Goal: Communication & Community: Participate in discussion

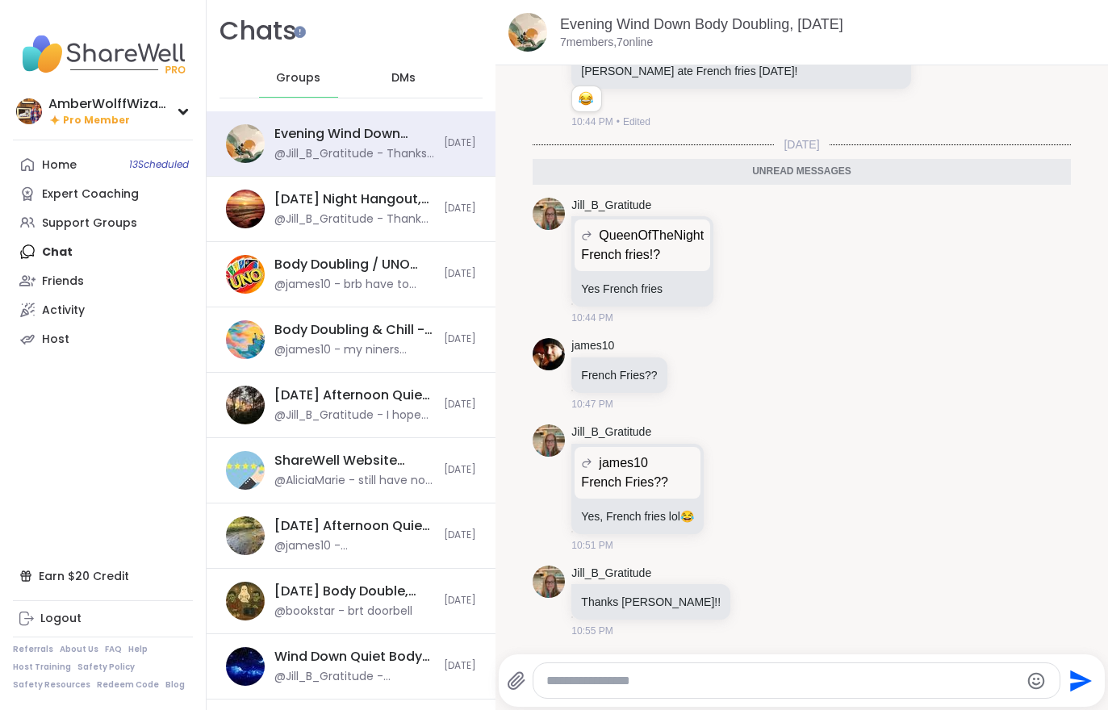
click at [70, 166] on div "Home 13 Scheduled" at bounding box center [59, 165] width 35 height 16
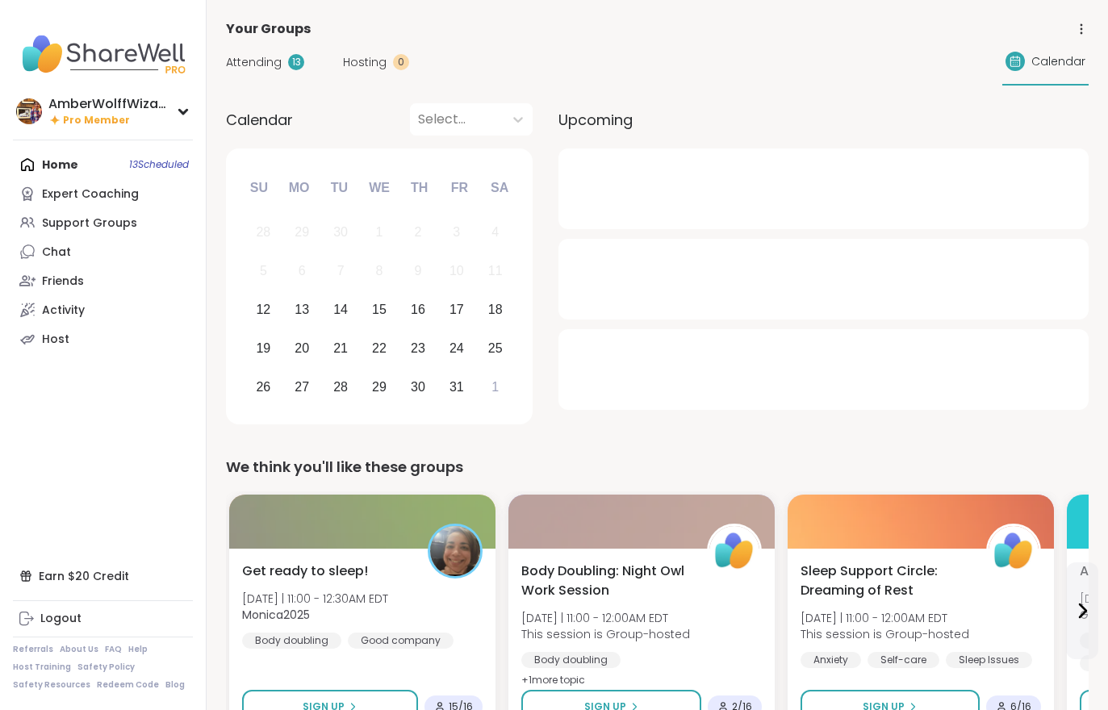
click at [283, 69] on div "Attending 13" at bounding box center [265, 62] width 78 height 17
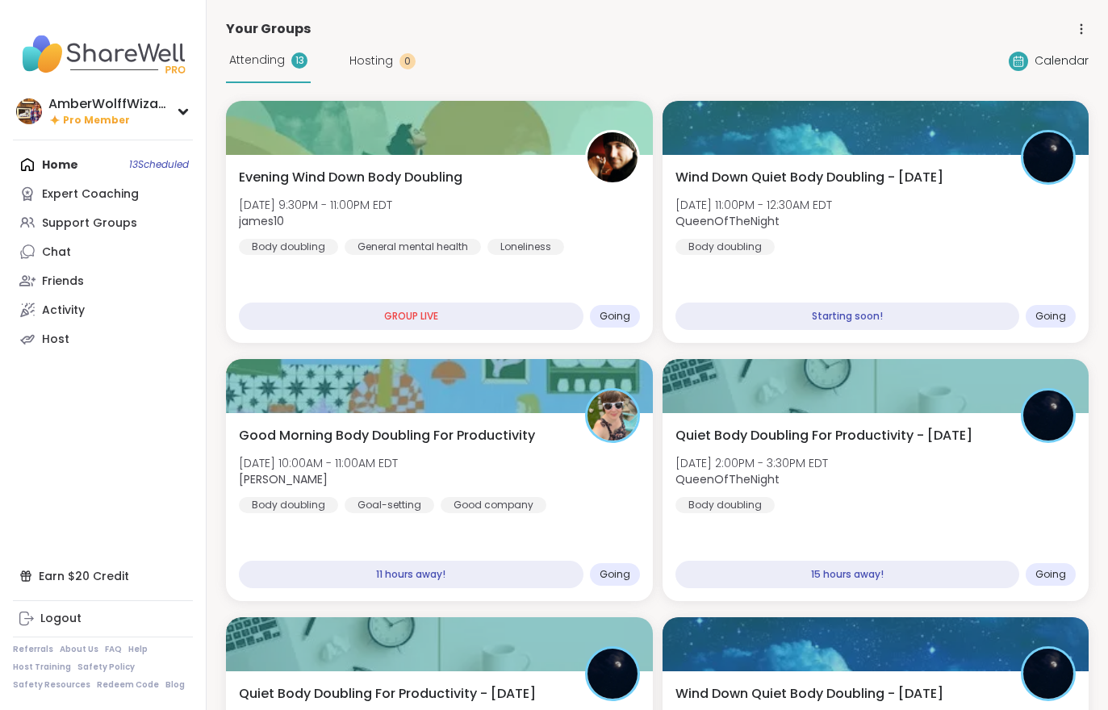
click at [803, 158] on div "Wind Down Quiet Body Doubling - [DATE] [DATE] 11:00PM - 12:30AM EDT QueenOfTheN…" at bounding box center [876, 249] width 427 height 188
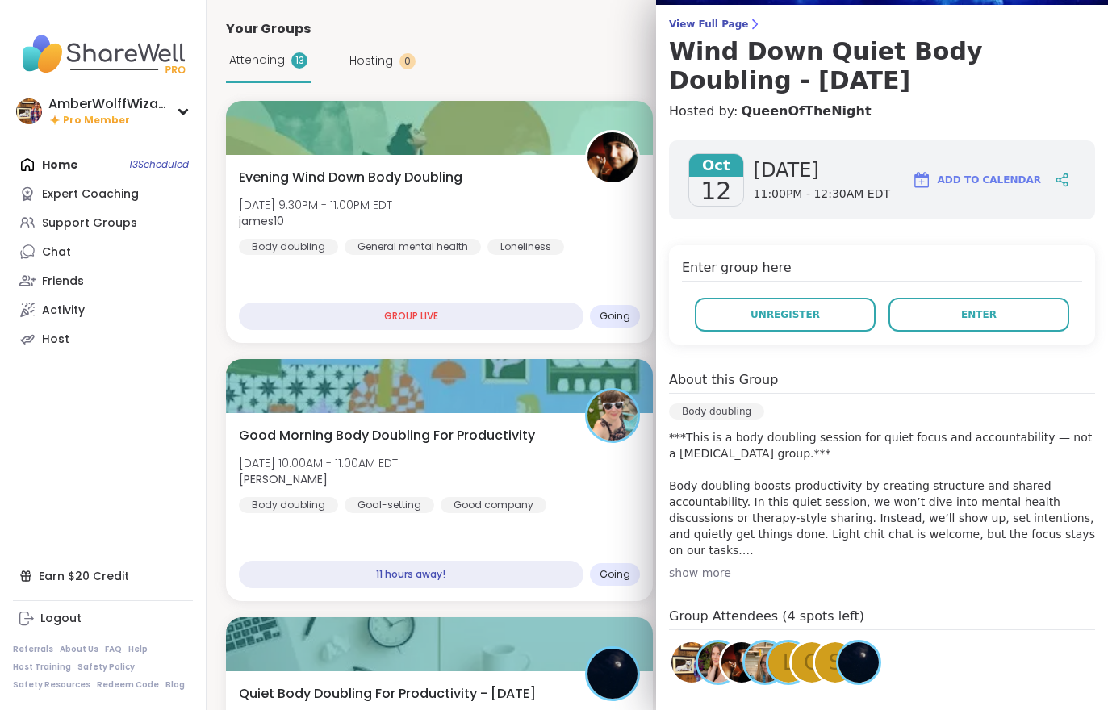
scroll to position [127, 0]
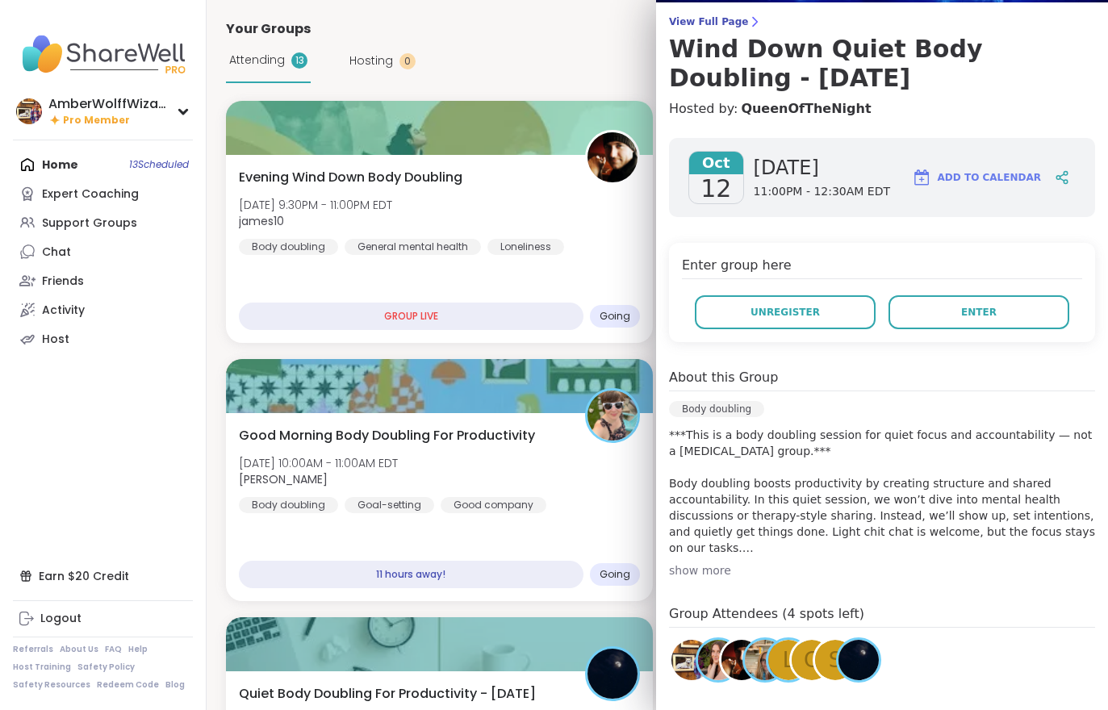
click at [695, 23] on span "View Full Page" at bounding box center [882, 21] width 426 height 13
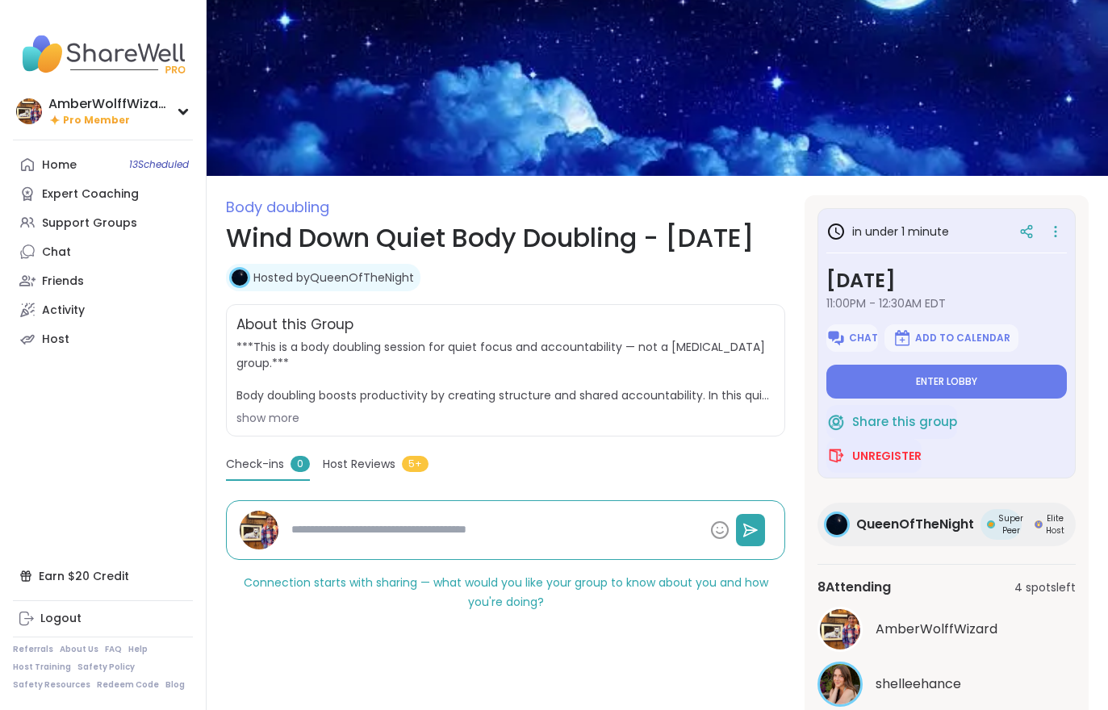
scroll to position [160, 0]
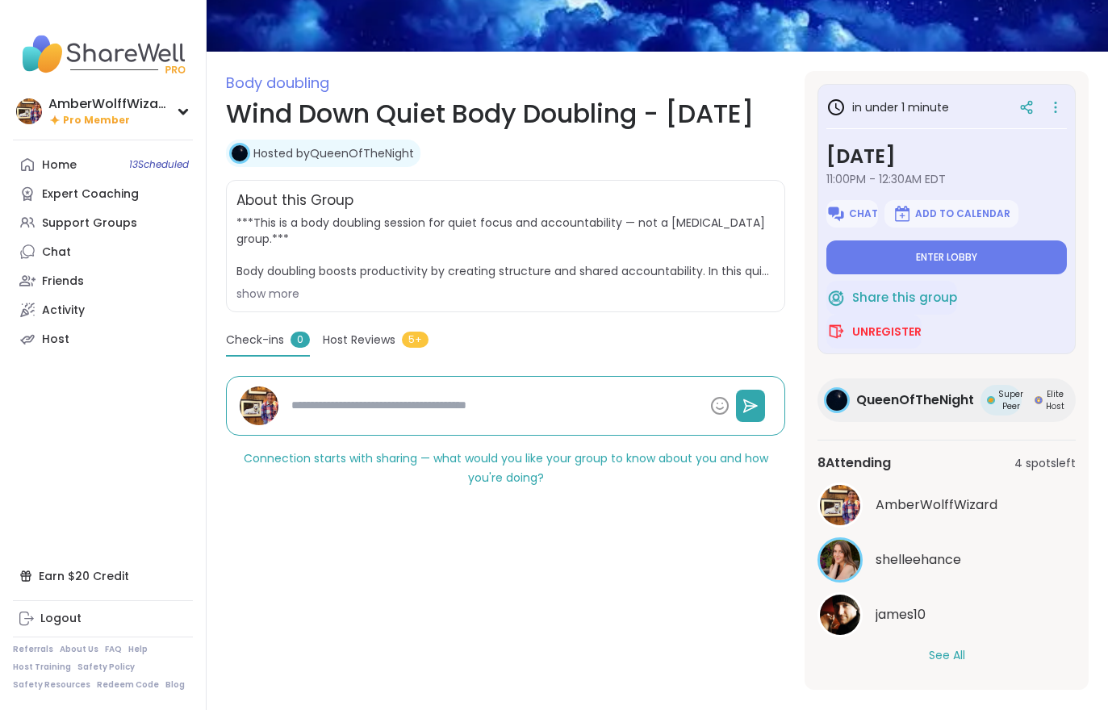
click at [966, 657] on button "See All" at bounding box center [947, 655] width 36 height 17
click at [890, 245] on button "Enter lobby" at bounding box center [947, 258] width 241 height 34
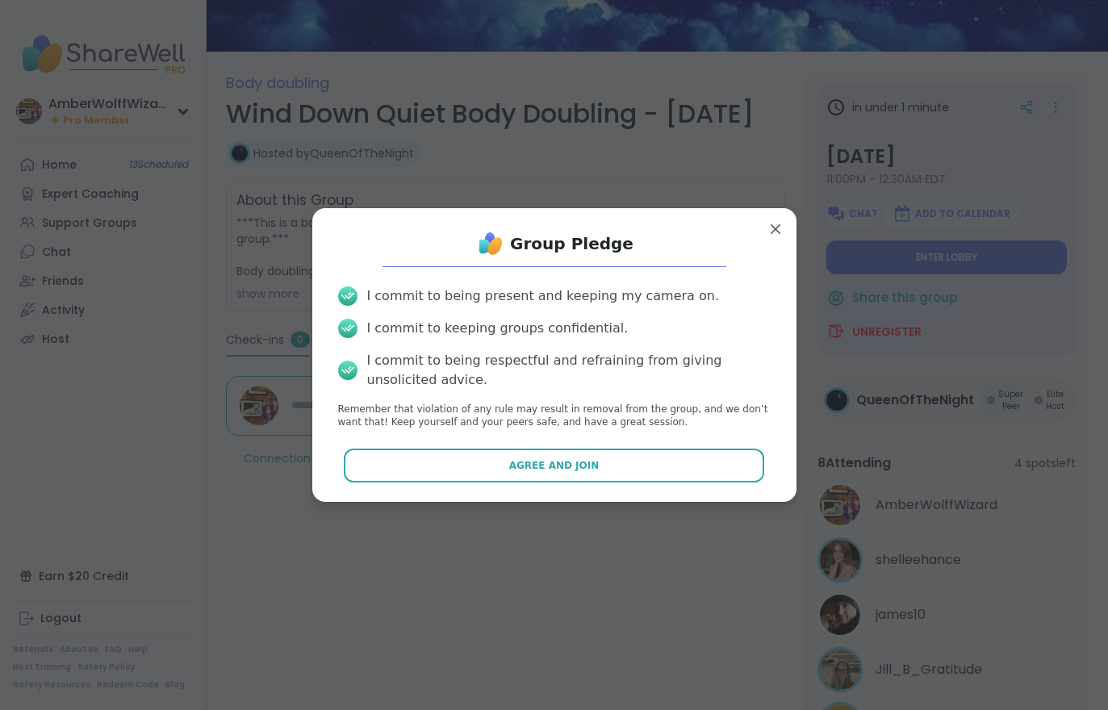
click at [567, 473] on span "Agree and Join" at bounding box center [554, 466] width 90 height 15
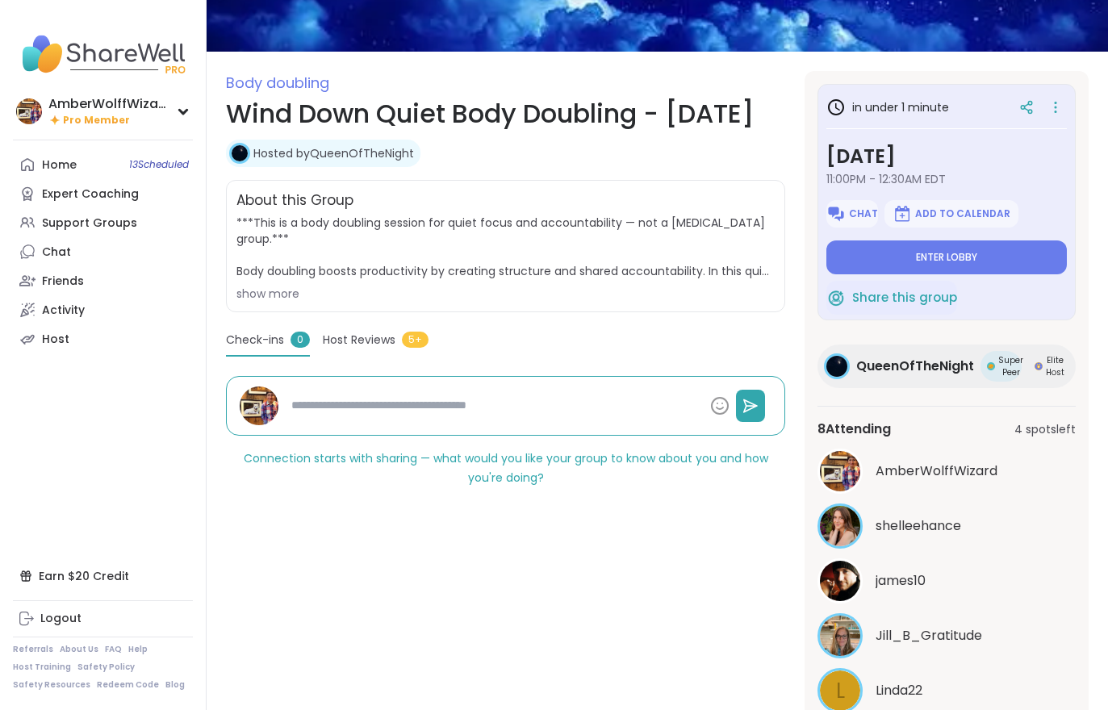
type textarea "*"
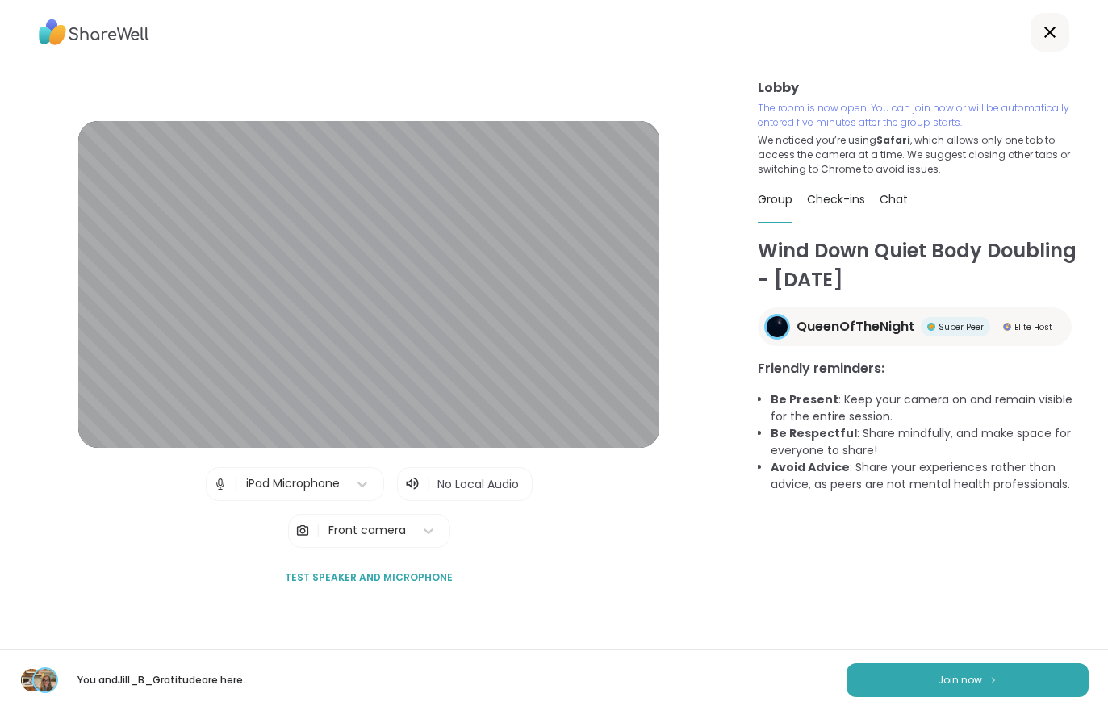
scroll to position [25, 0]
click at [899, 679] on button "Join now" at bounding box center [968, 681] width 242 height 34
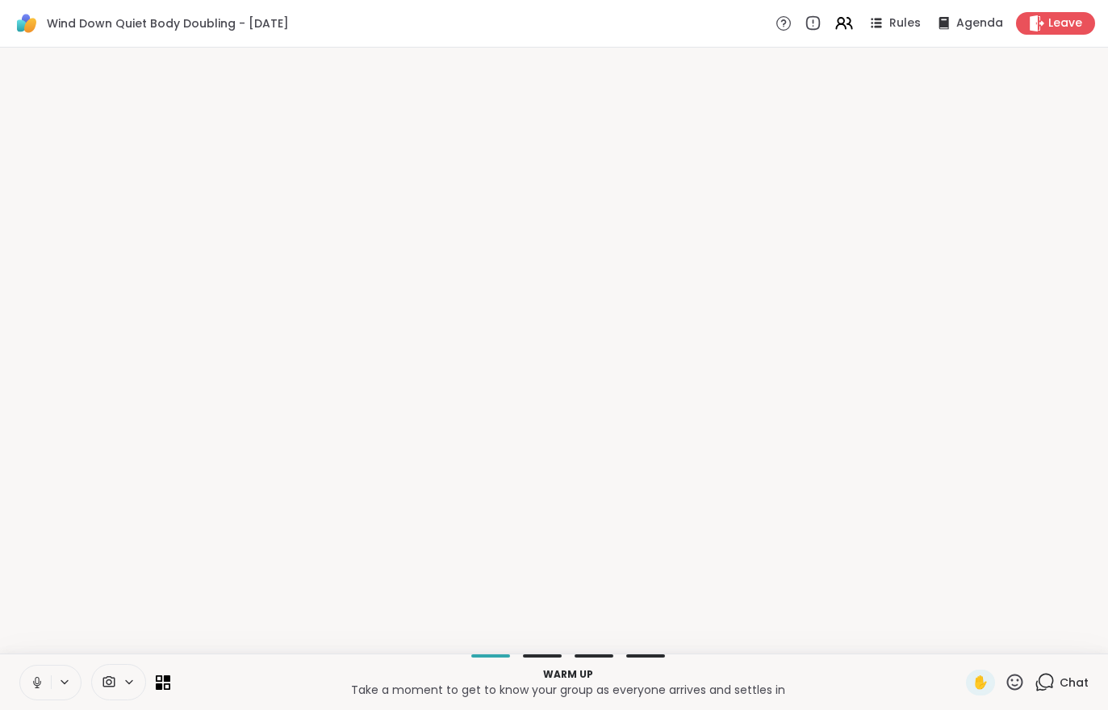
scroll to position [0, 0]
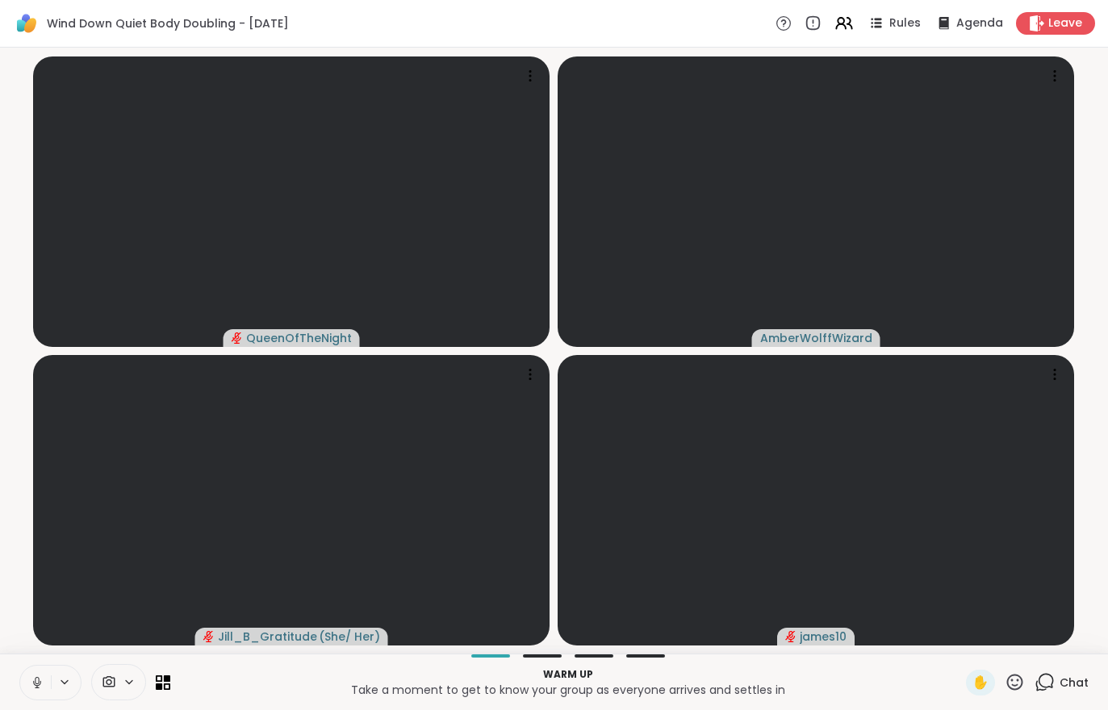
click at [15, 686] on div "Warm up Take a moment to get to know your group as everyone arrives and settles…" at bounding box center [554, 682] width 1108 height 57
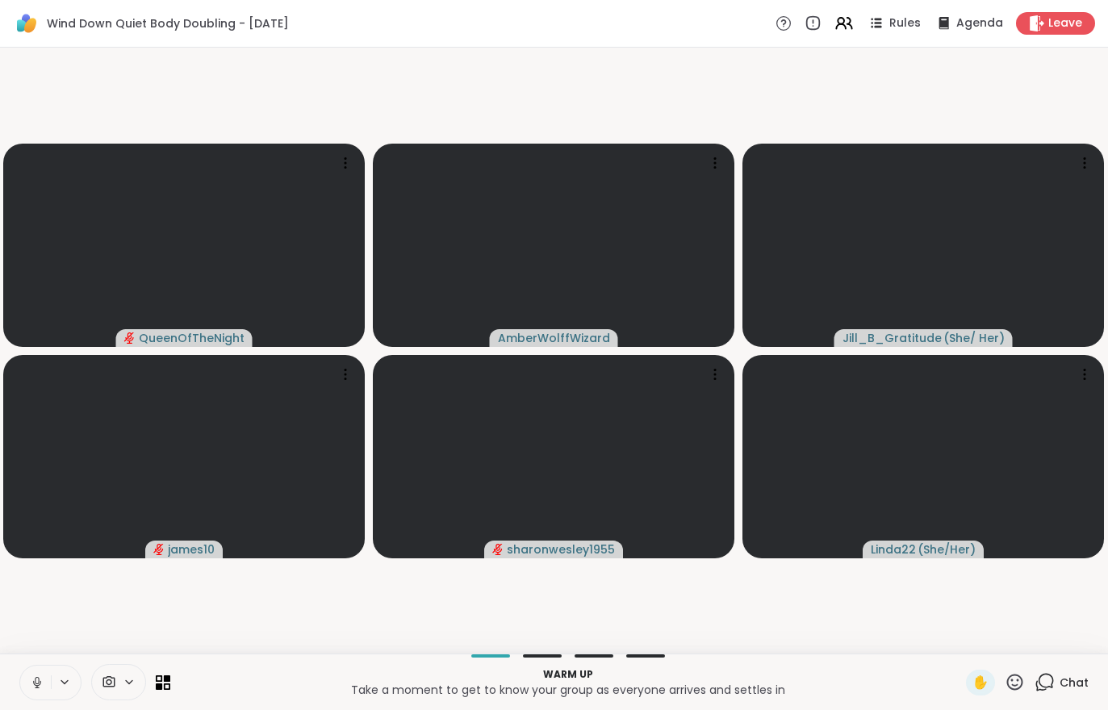
click at [27, 681] on button at bounding box center [35, 683] width 31 height 34
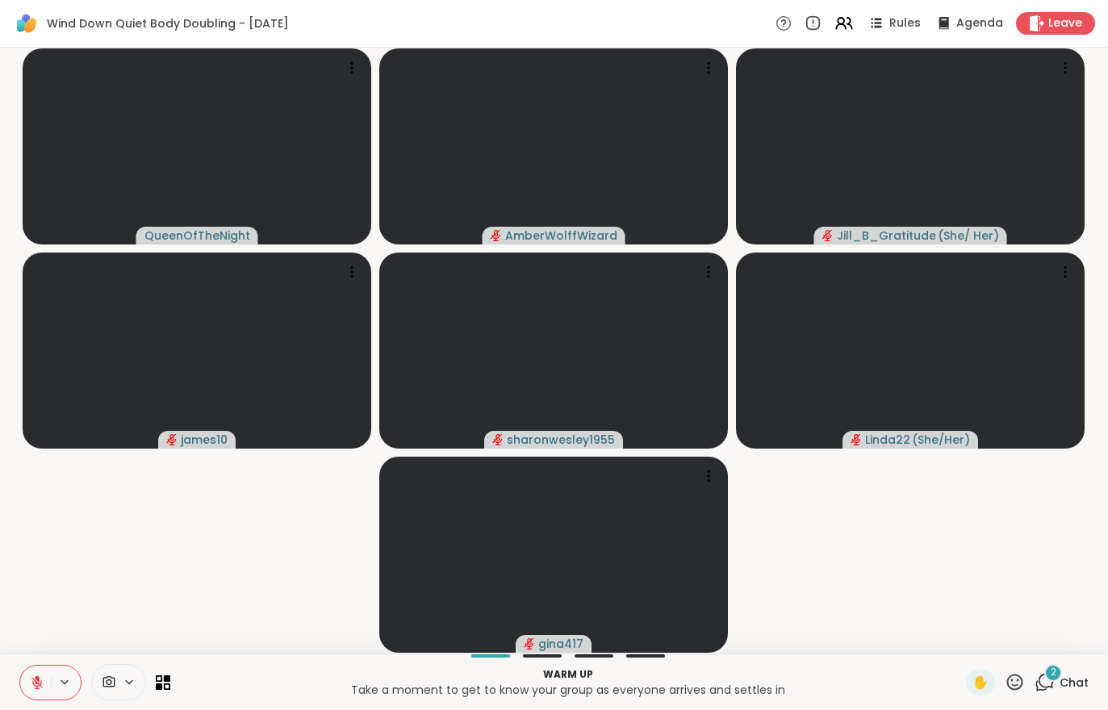
click at [1058, 680] on div "2" at bounding box center [1054, 673] width 18 height 18
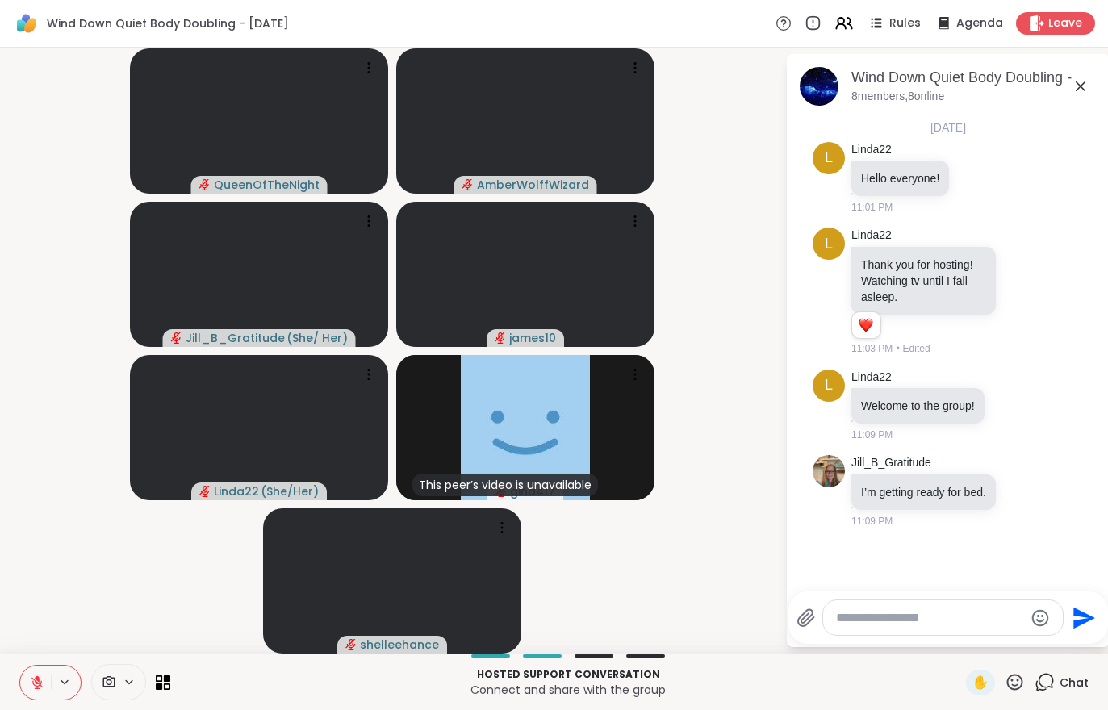
click at [1041, 43] on div "Wind Down Quiet Body Doubling - [DATE] Rules Agenda Leave" at bounding box center [554, 24] width 1108 height 48
click at [1026, 19] on div "Leave" at bounding box center [1055, 23] width 79 height 23
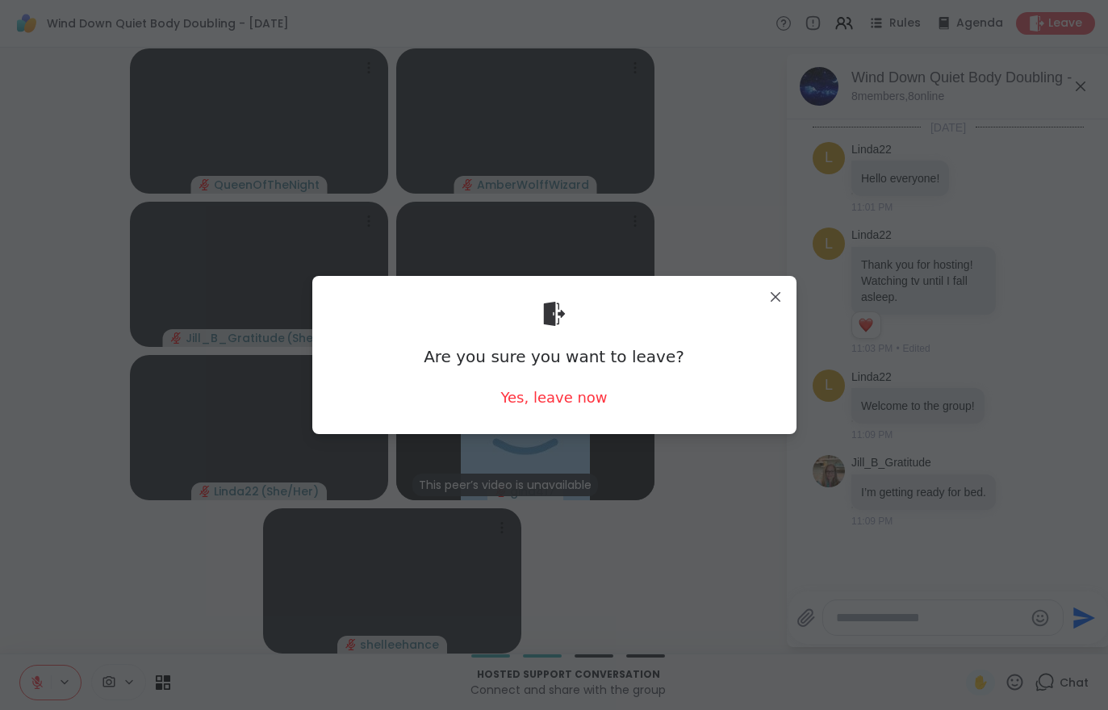
click at [538, 388] on div "Yes, leave now" at bounding box center [554, 398] width 107 height 20
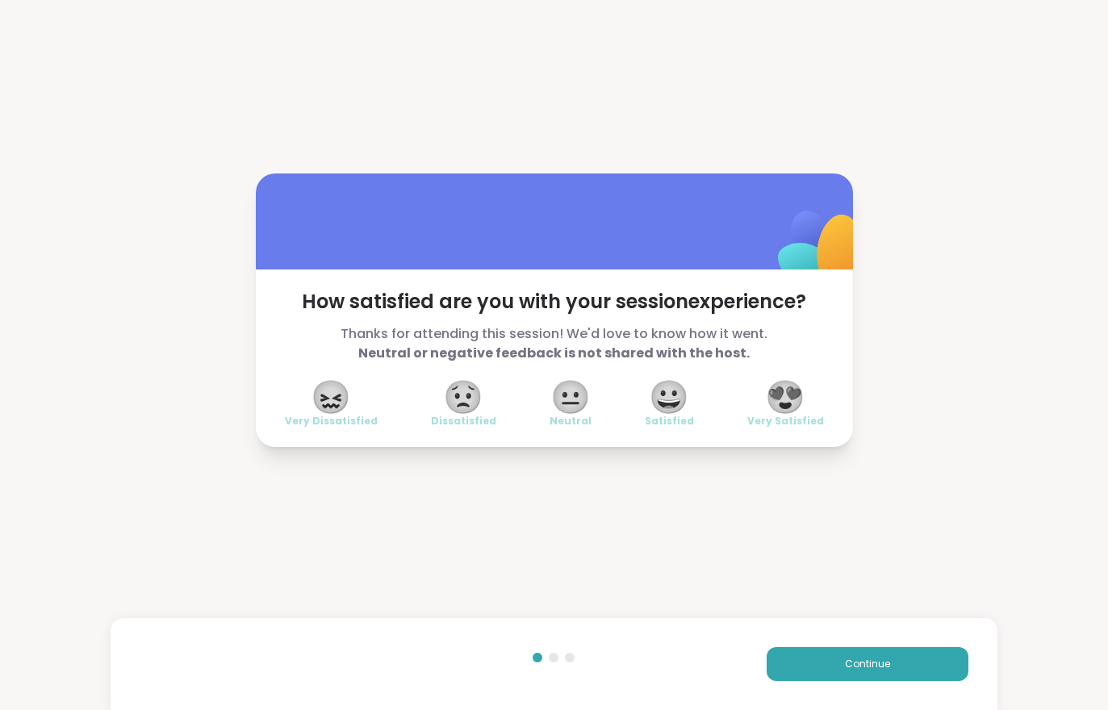
click at [828, 673] on button "Continue" at bounding box center [868, 664] width 202 height 34
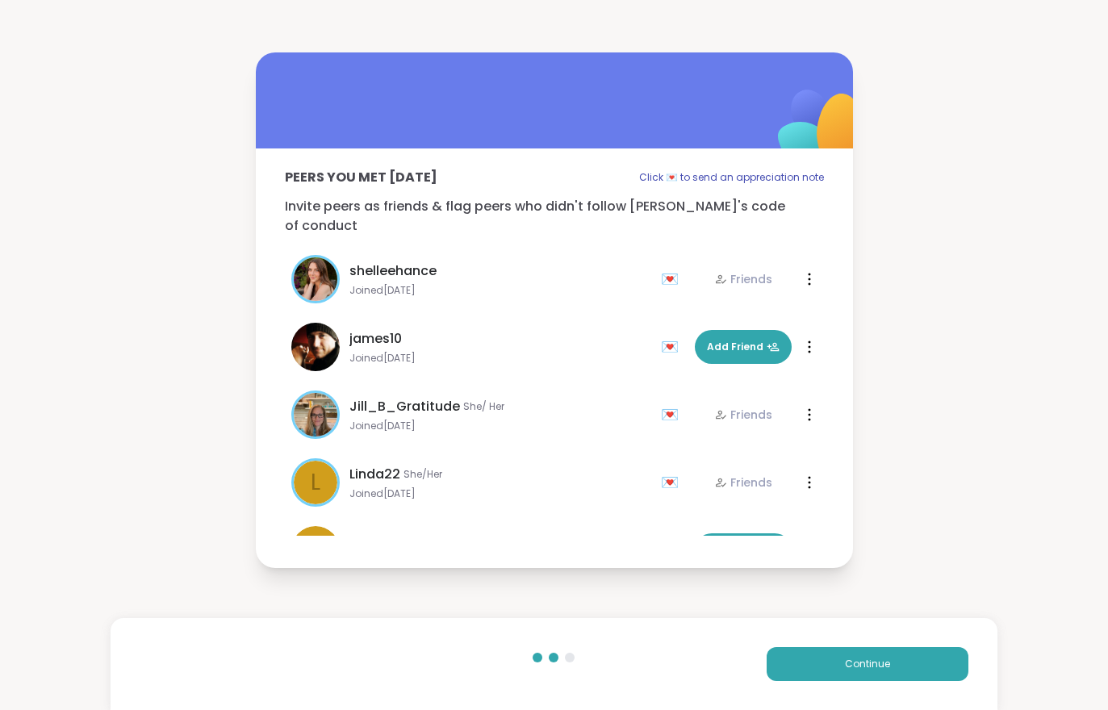
click at [827, 673] on button "Continue" at bounding box center [868, 664] width 202 height 34
click at [833, 657] on button "Continue" at bounding box center [868, 664] width 202 height 34
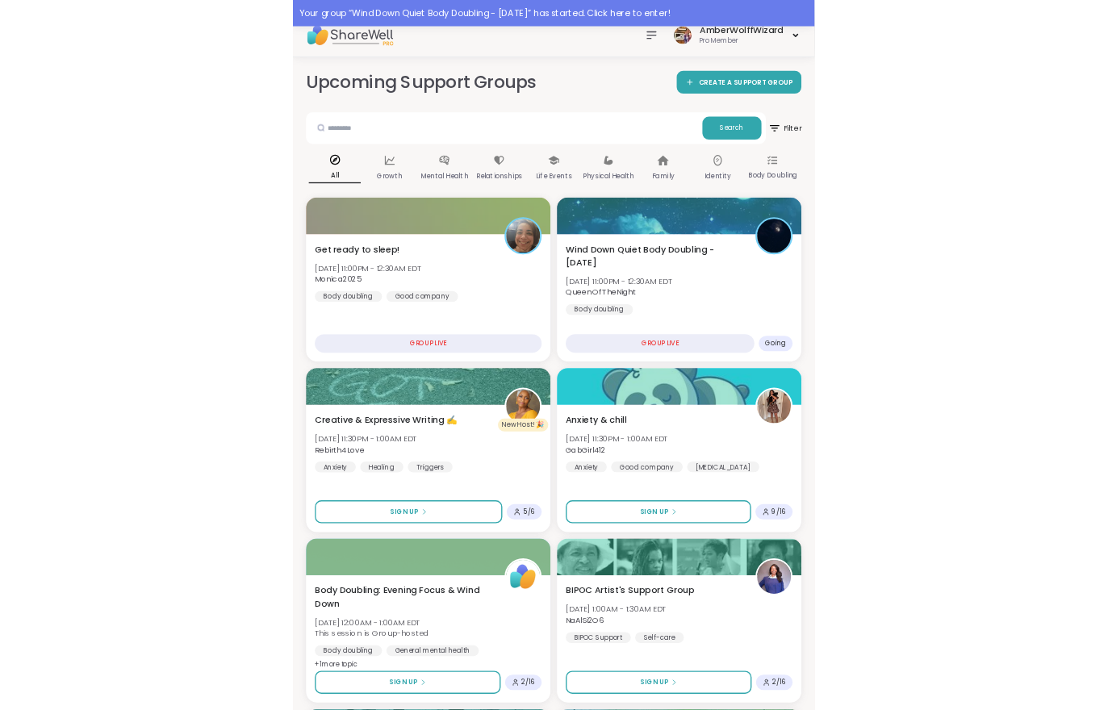
scroll to position [58, 0]
